Goal: Register for event/course

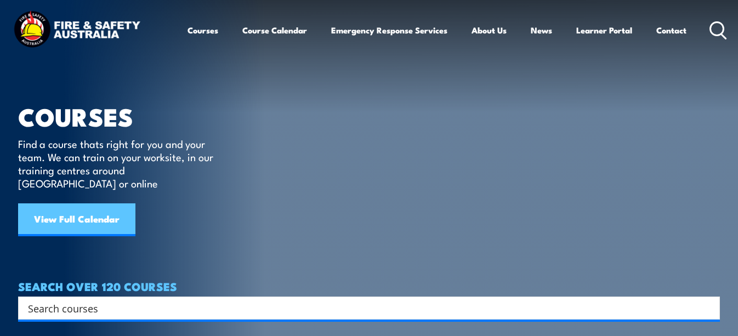
click at [93, 213] on link "View Full Calendar" at bounding box center [76, 219] width 117 height 33
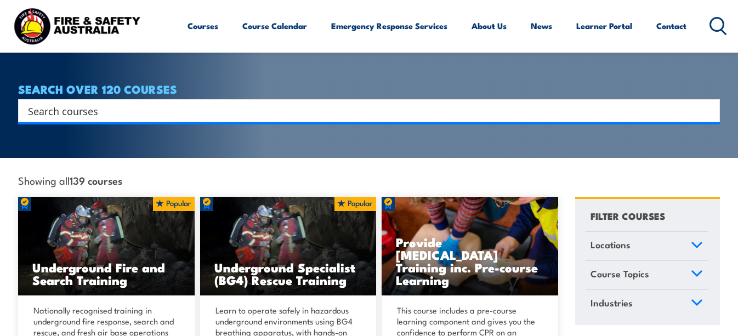
scroll to position [206, 0]
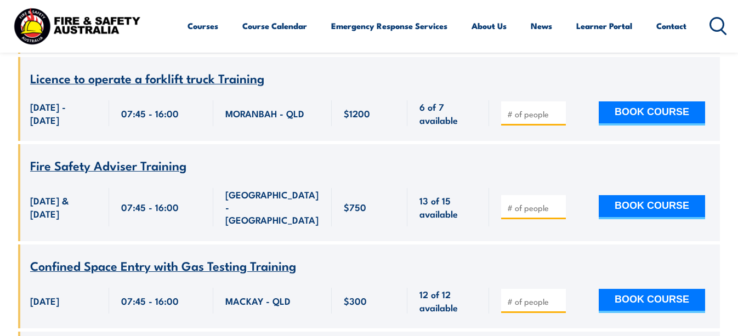
scroll to position [7481, 0]
